Goal: Task Accomplishment & Management: Manage account settings

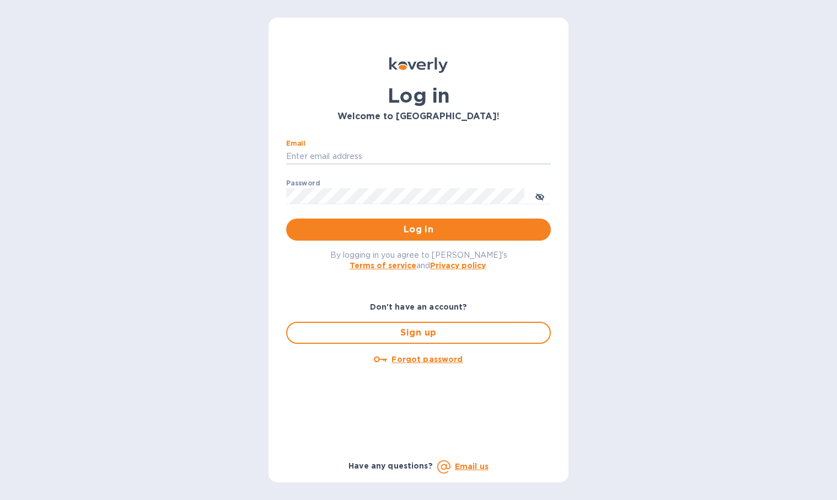
type input "[EMAIL_ADDRESS][DOMAIN_NAME]"
click at [419, 229] on button "Log in" at bounding box center [418, 229] width 265 height 22
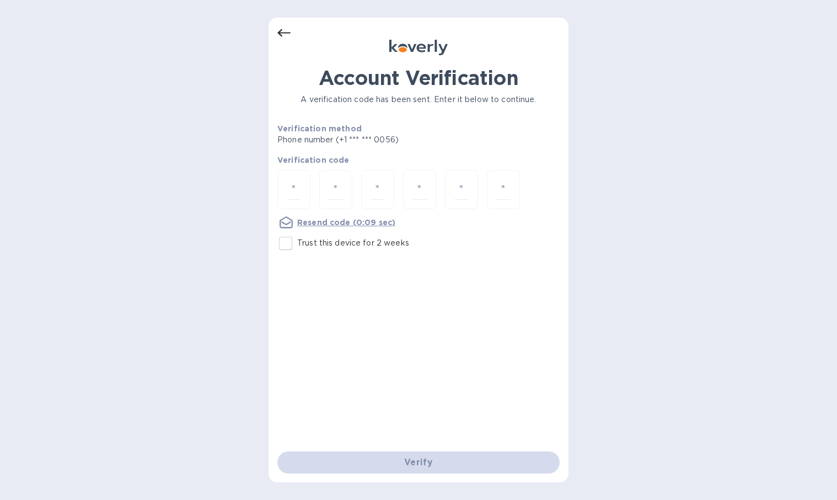
click at [280, 33] on icon at bounding box center [283, 33] width 13 height 8
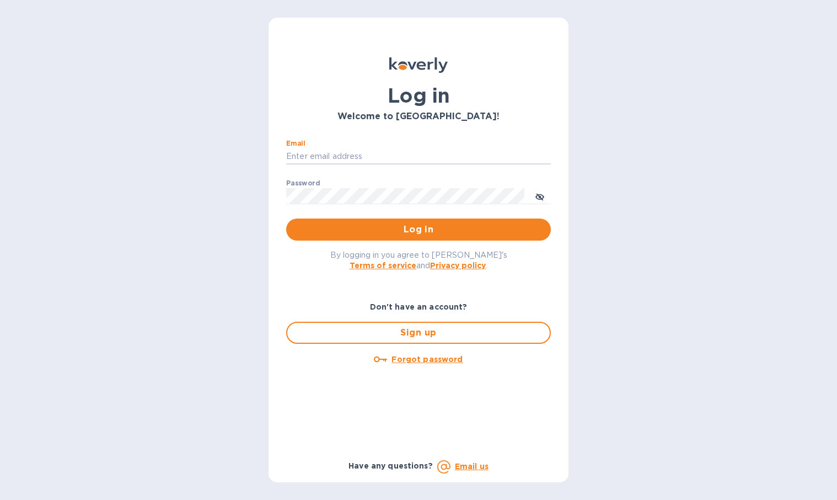
type input "[EMAIL_ADDRESS][DOMAIN_NAME]"
click at [417, 232] on span "Log in" at bounding box center [418, 229] width 247 height 13
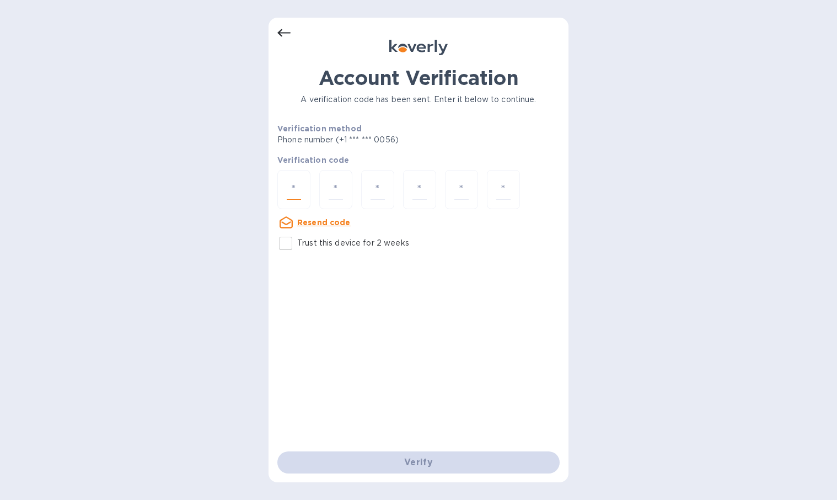
click at [293, 184] on input "number" at bounding box center [294, 189] width 14 height 20
type input "1"
type input "0"
type input "9"
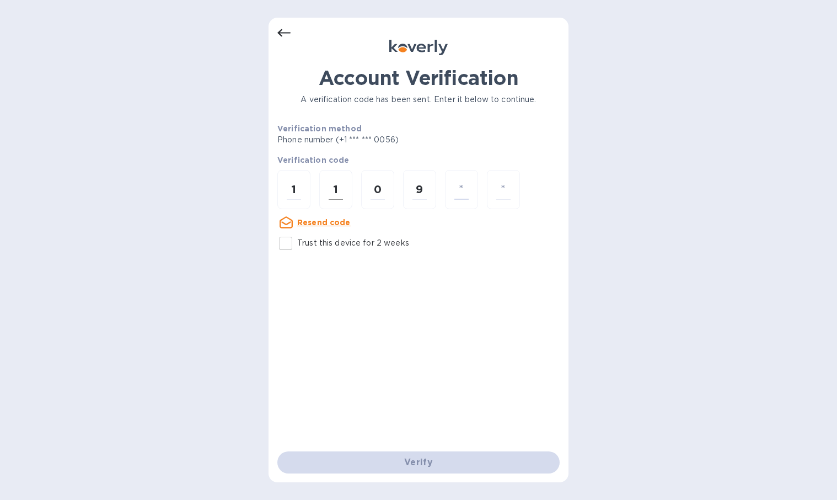
type input "6"
type input "4"
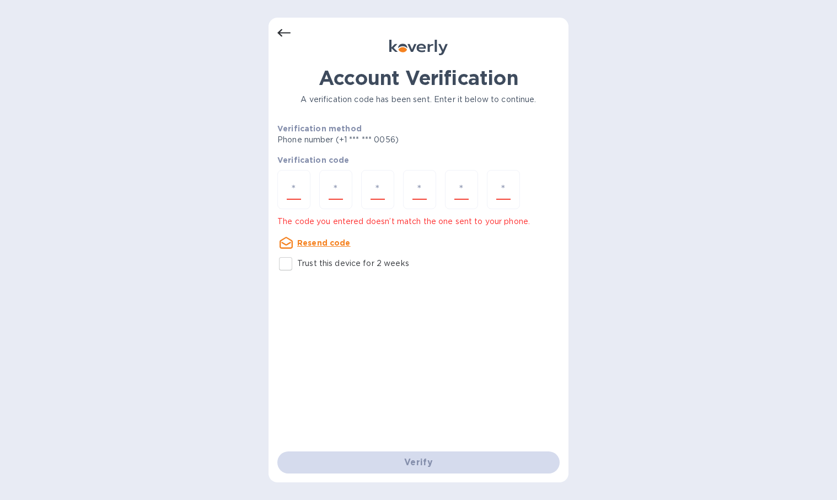
click at [378, 374] on div "Account Verification A verification code has been sent. Enter it below to conti…" at bounding box center [418, 258] width 282 height 385
click at [319, 243] on u "Resend code" at bounding box center [323, 242] width 53 height 9
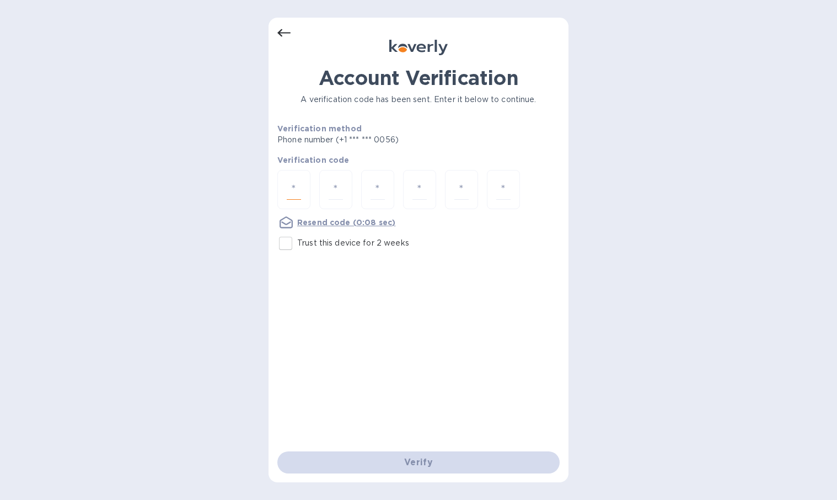
click at [297, 192] on input "number" at bounding box center [294, 189] width 14 height 20
type input "4"
type input "8"
type input "0"
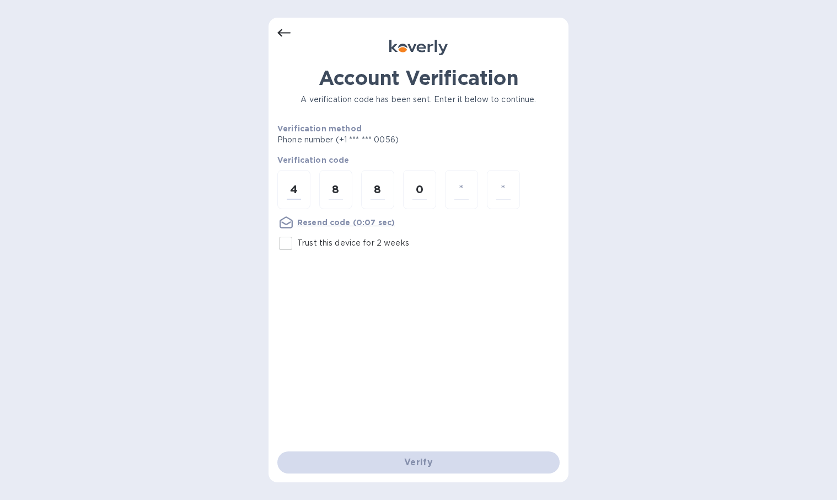
type input "9"
type input "7"
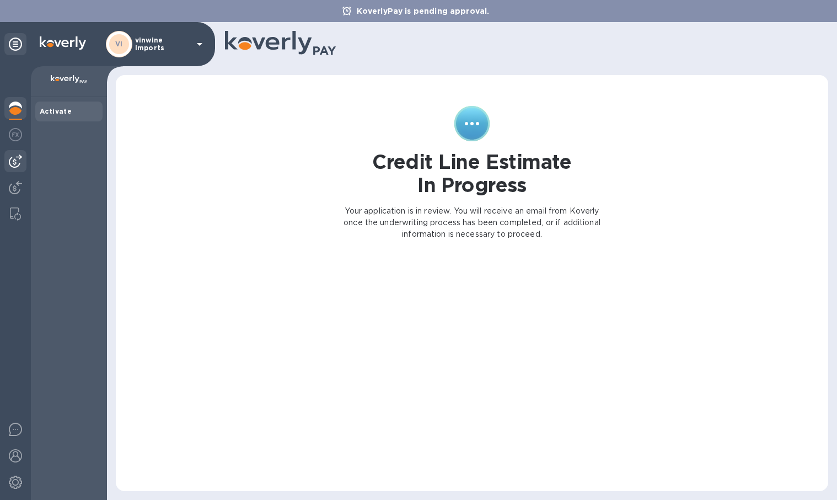
click at [13, 157] on img at bounding box center [15, 160] width 13 height 13
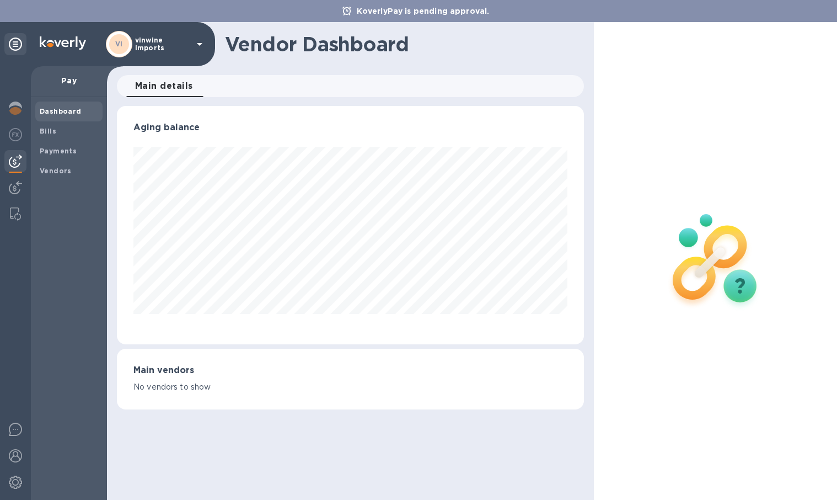
scroll to position [238, 467]
click at [50, 127] on b "Bills" at bounding box center [48, 131] width 17 height 8
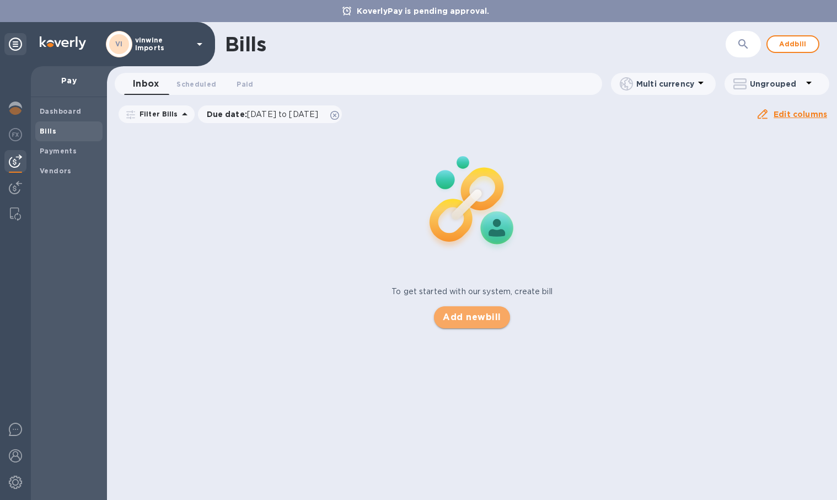
click at [481, 320] on span "Add new bill" at bounding box center [472, 316] width 58 height 13
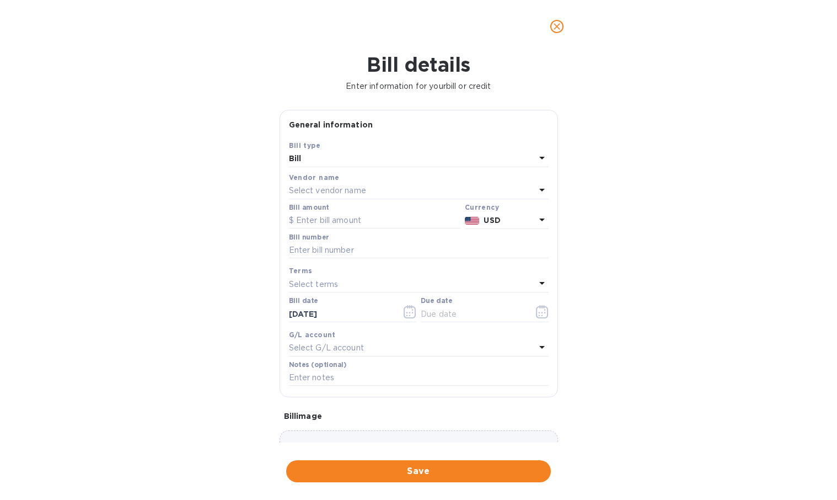
click at [371, 185] on div "Select vendor name" at bounding box center [412, 190] width 247 height 15
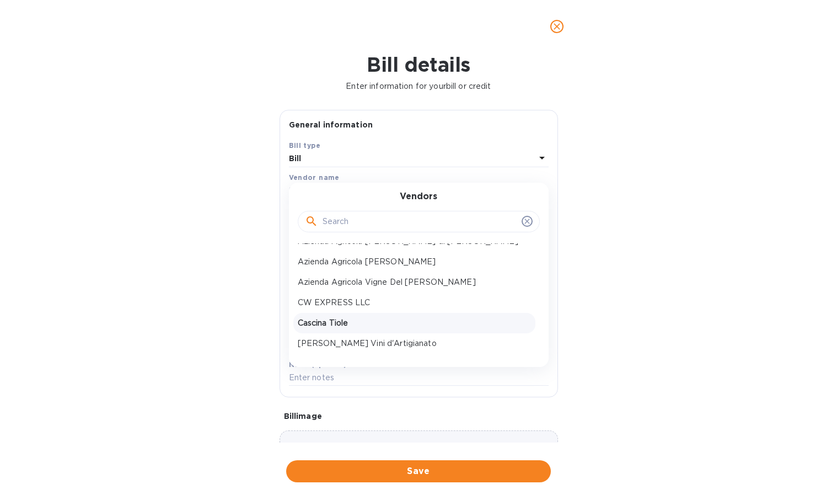
scroll to position [166, 0]
click at [374, 297] on p "CW EXPRESS LLC" at bounding box center [414, 303] width 233 height 12
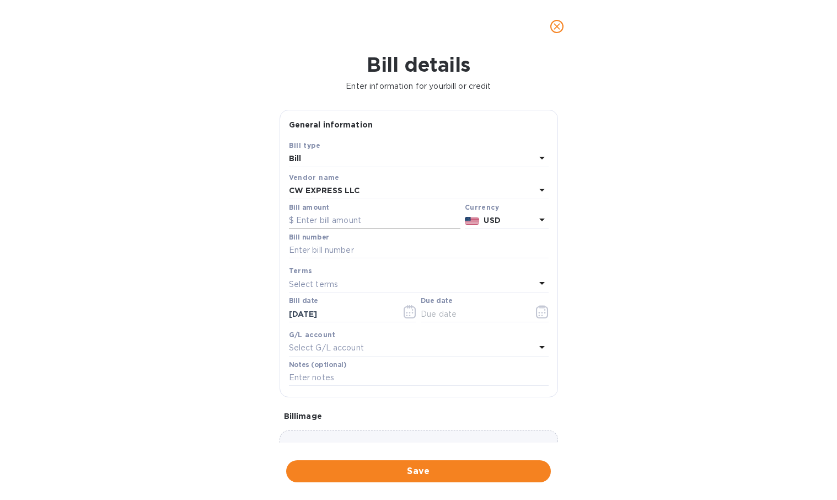
click at [335, 216] on input "text" at bounding box center [375, 220] width 172 height 17
type input "942.46"
click at [372, 245] on input "text" at bounding box center [419, 250] width 260 height 17
type input "1057629"
click at [355, 277] on div "Select terms" at bounding box center [412, 283] width 247 height 15
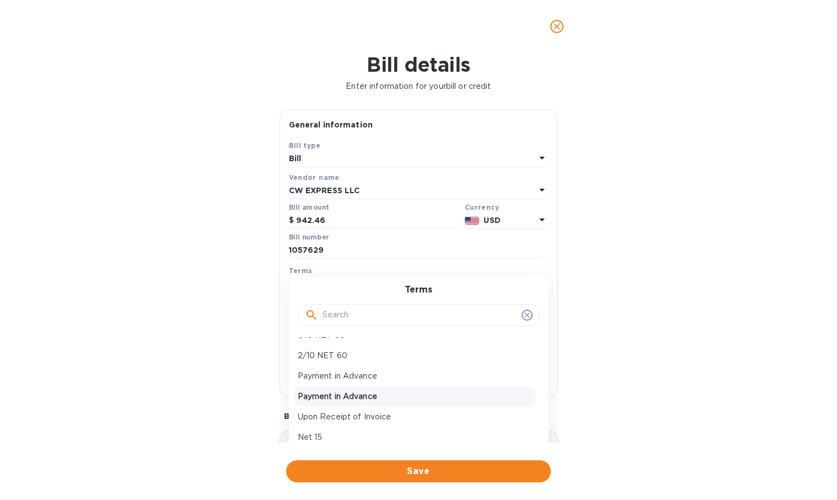
scroll to position [55, 0]
click at [352, 409] on p "Upon Receipt of Invoice" at bounding box center [414, 415] width 233 height 12
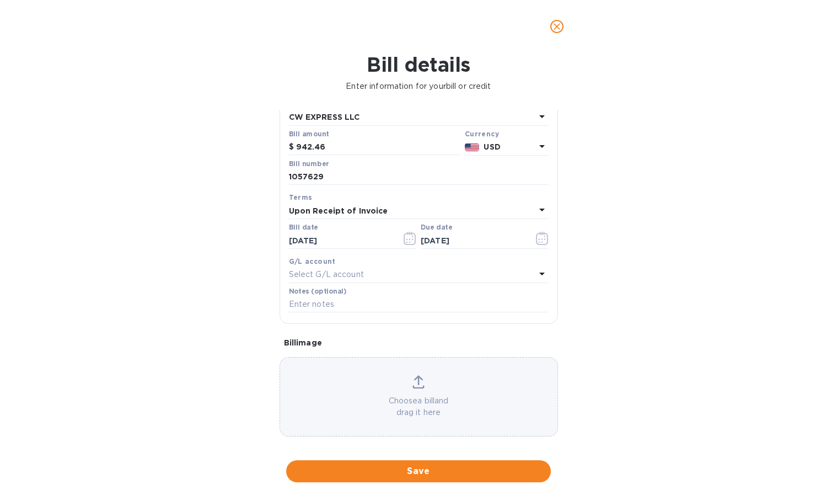
scroll to position [81, 0]
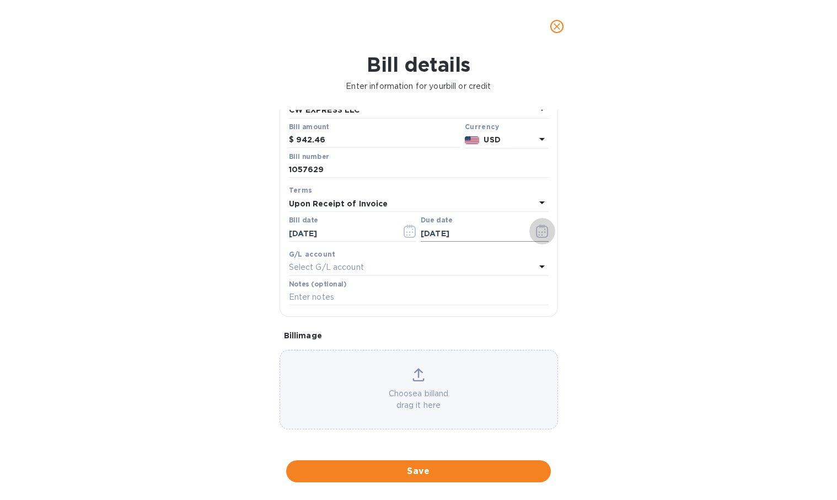
click at [538, 229] on icon "button" at bounding box center [542, 230] width 13 height 13
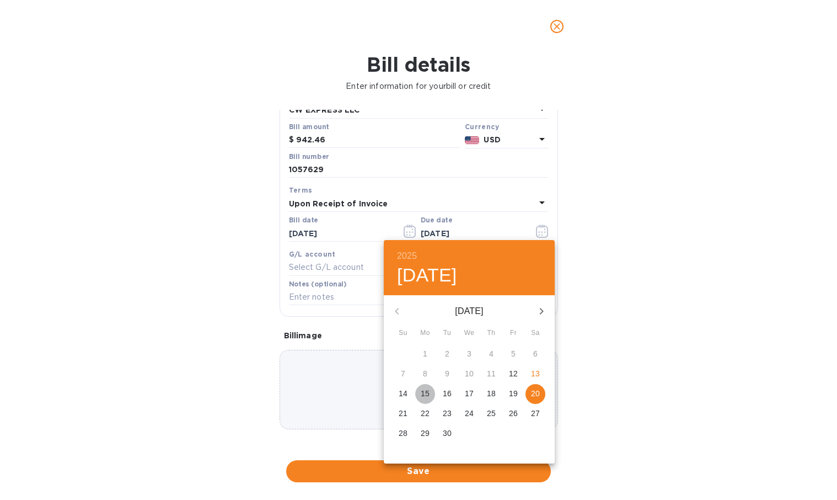
click at [426, 392] on p "15" at bounding box center [425, 393] width 9 height 11
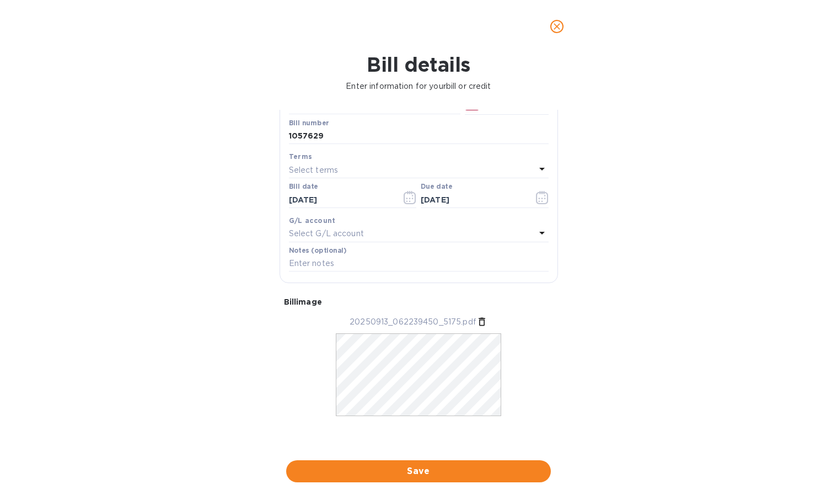
scroll to position [0, 0]
click at [536, 226] on icon at bounding box center [542, 232] width 13 height 13
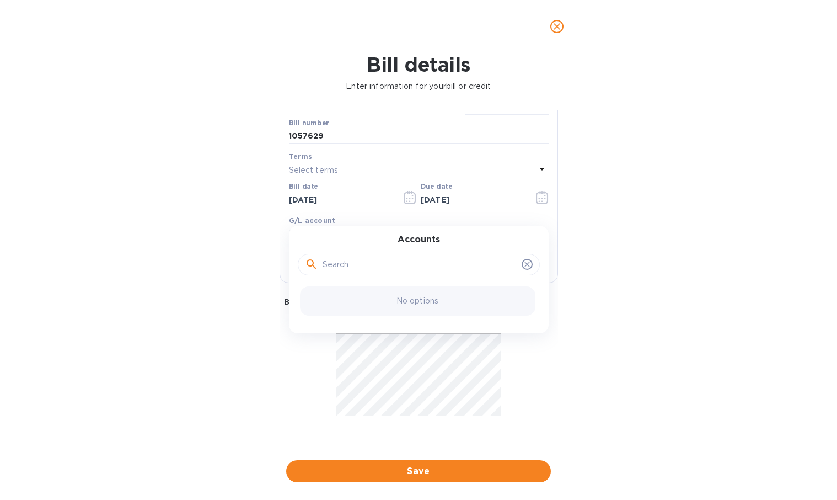
click at [651, 242] on div "Bill details Enter information for your bill or credit General information Save…" at bounding box center [418, 276] width 837 height 447
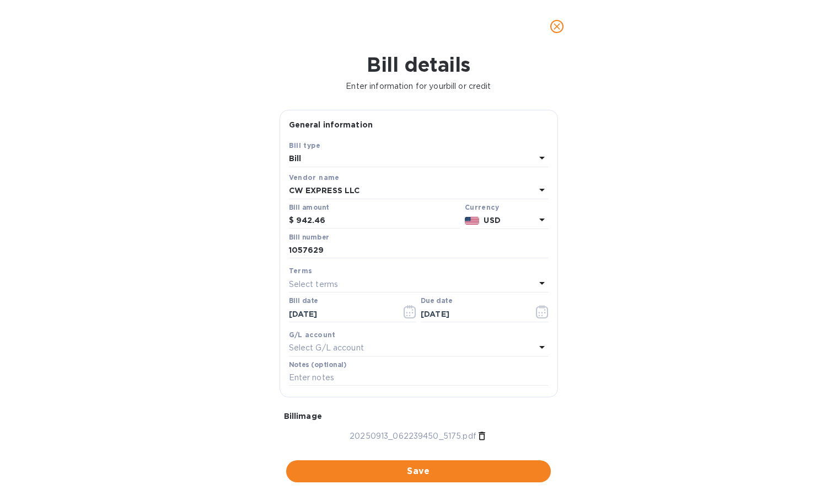
scroll to position [0, 1]
click at [350, 279] on div "Select terms" at bounding box center [412, 283] width 247 height 15
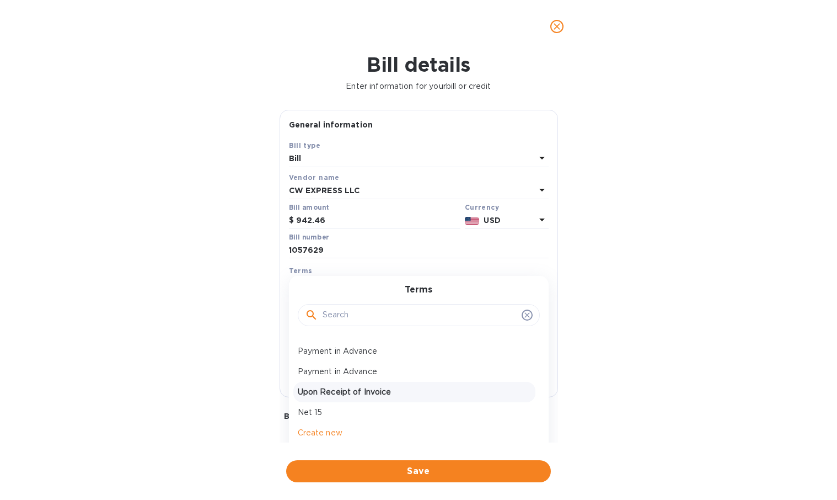
scroll to position [78, 0]
click at [347, 387] on p "Upon Receipt of Invoice" at bounding box center [414, 392] width 233 height 12
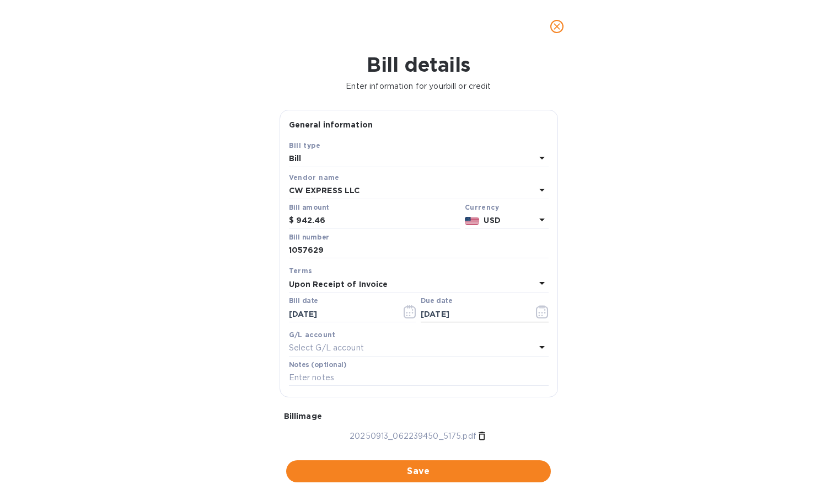
click at [537, 312] on icon "button" at bounding box center [542, 311] width 13 height 13
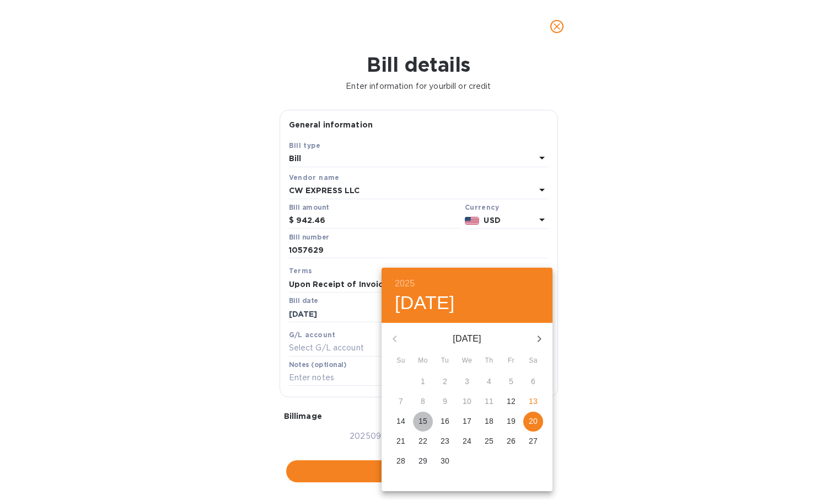
click at [425, 420] on p "15" at bounding box center [423, 420] width 9 height 11
type input "09/15/2025"
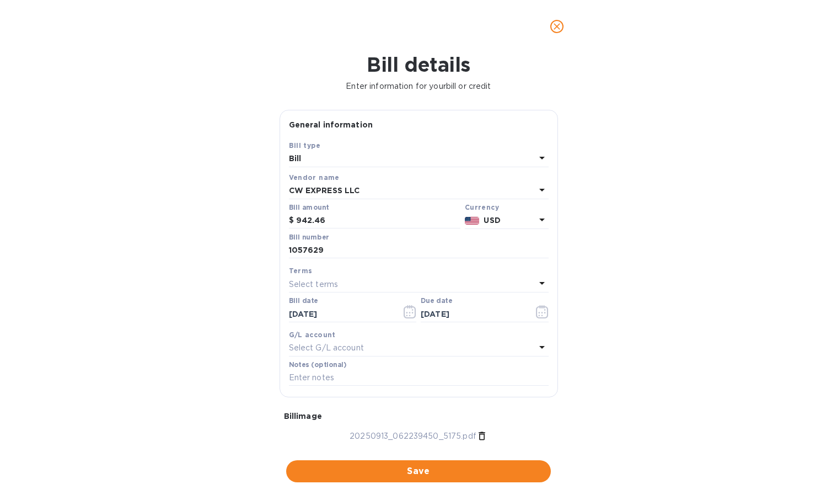
click at [656, 387] on div "Bill details Enter information for your bill or credit General information Save…" at bounding box center [418, 276] width 837 height 447
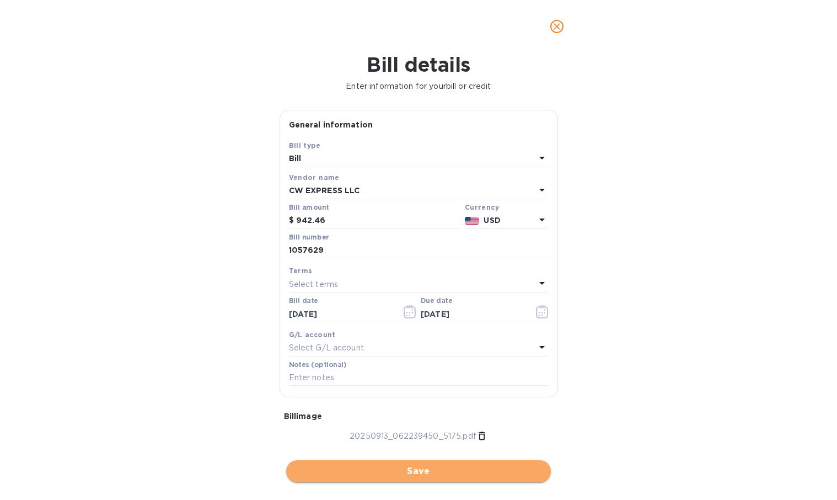
click at [428, 464] on span "Save" at bounding box center [418, 470] width 247 height 13
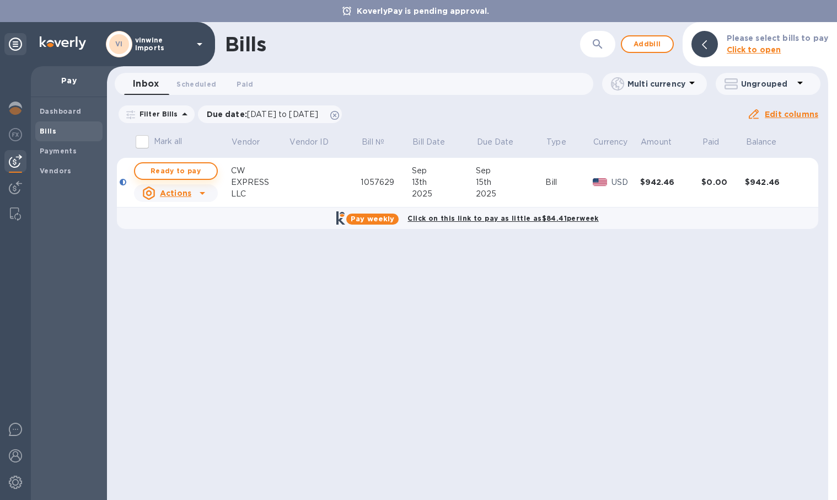
click at [190, 169] on span "Ready to pay" at bounding box center [176, 170] width 64 height 13
checkbox input "true"
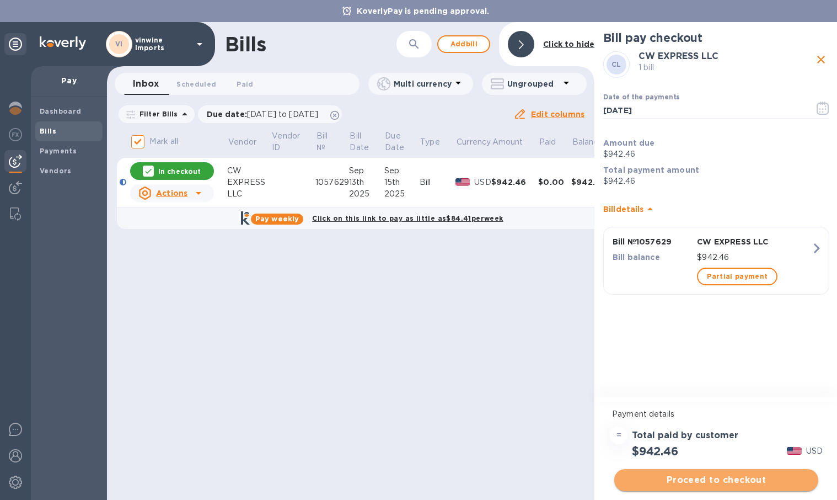
click at [715, 479] on span "Proceed to checkout" at bounding box center [716, 479] width 186 height 13
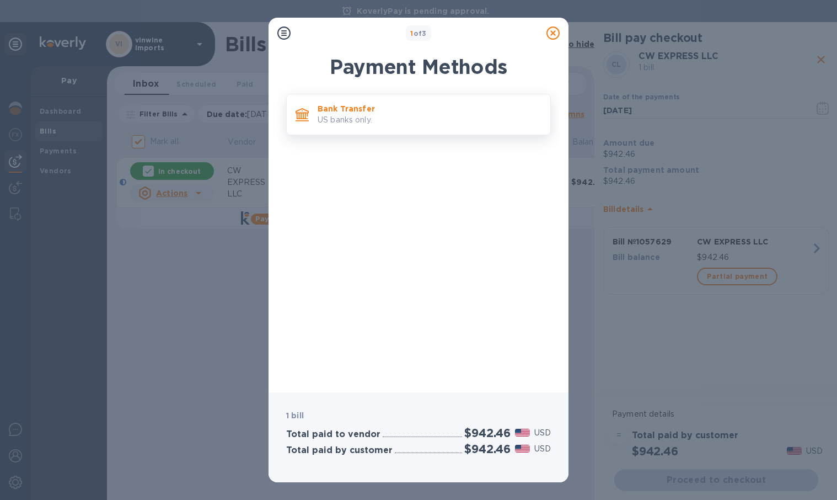
click at [360, 112] on p "Bank Transfer" at bounding box center [430, 108] width 224 height 11
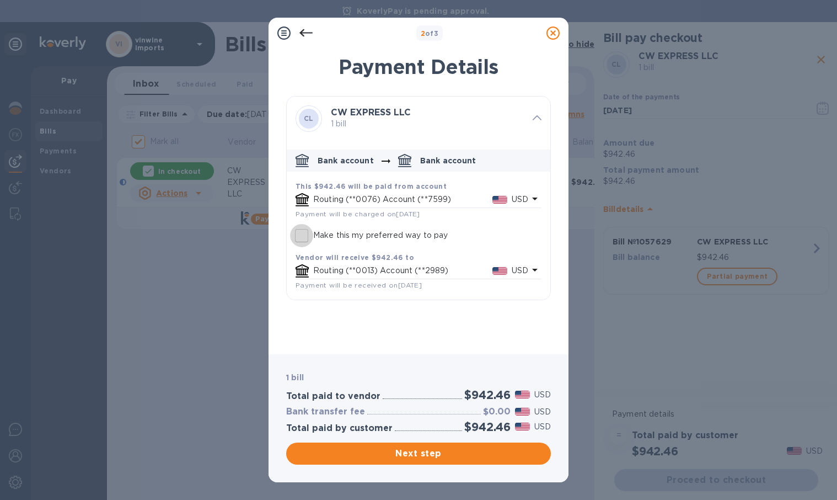
click at [303, 230] on input "Make this my preferred way to pay" at bounding box center [301, 235] width 23 height 23
checkbox input "true"
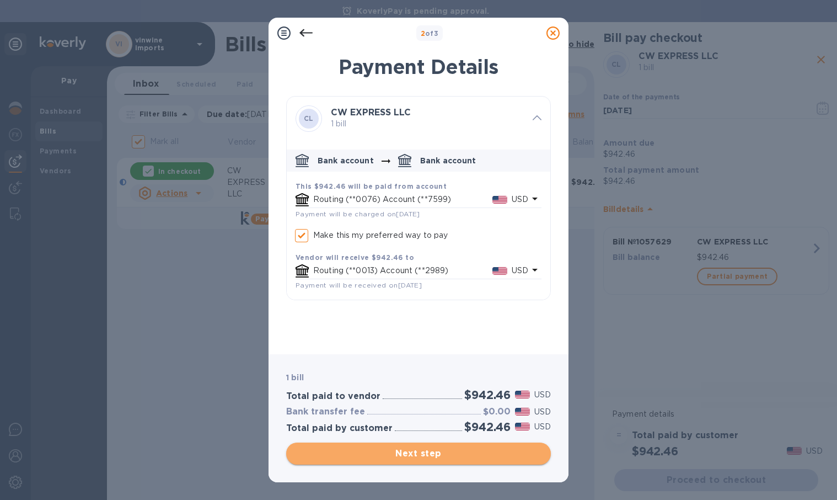
click at [442, 453] on span "Next step" at bounding box center [418, 453] width 247 height 13
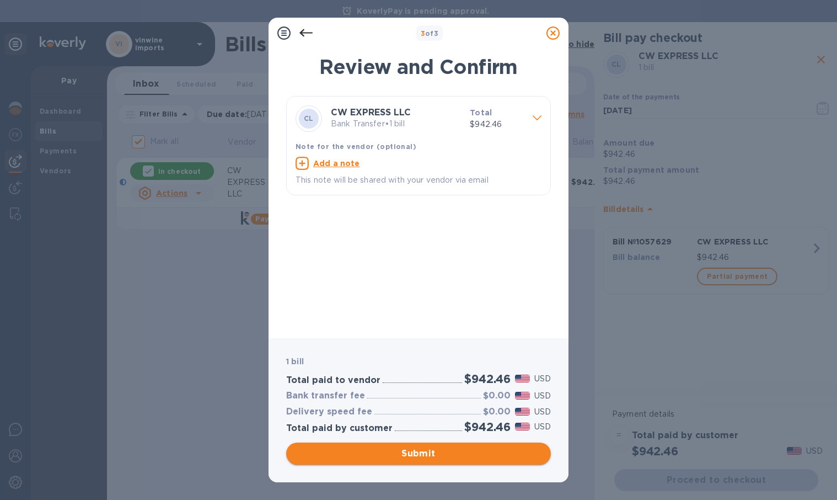
click at [389, 458] on span "Submit" at bounding box center [418, 453] width 247 height 13
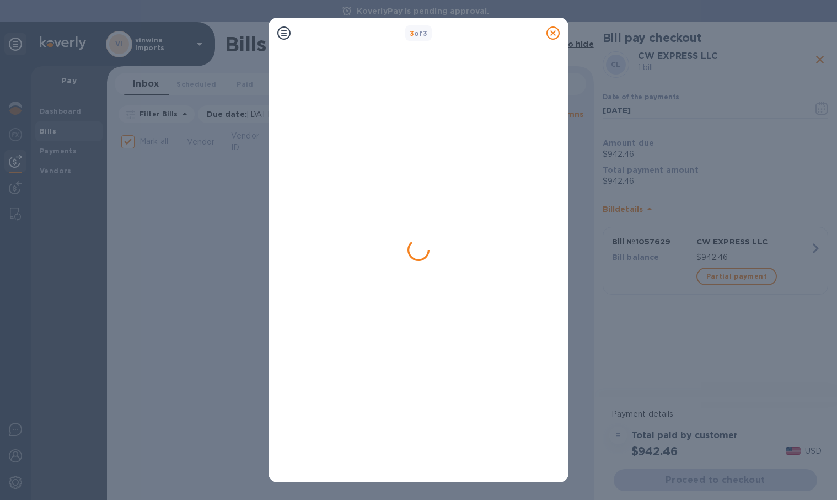
checkbox input "false"
